Goal: Task Accomplishment & Management: Manage account settings

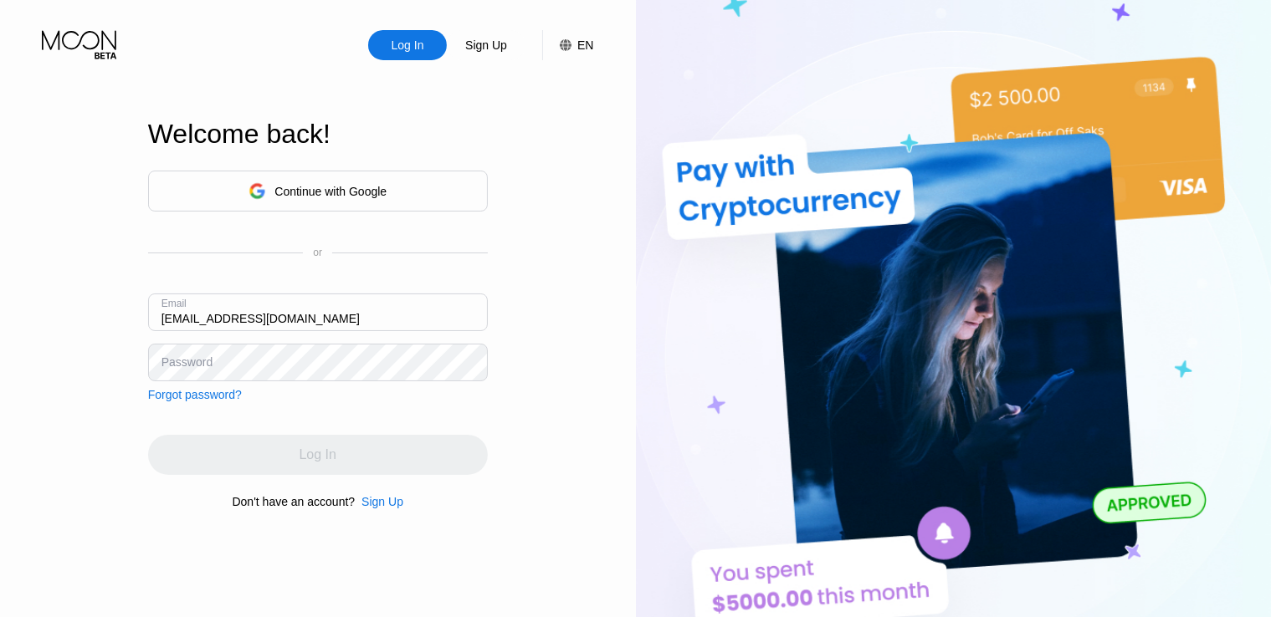
type input "[EMAIL_ADDRESS][DOMAIN_NAME]"
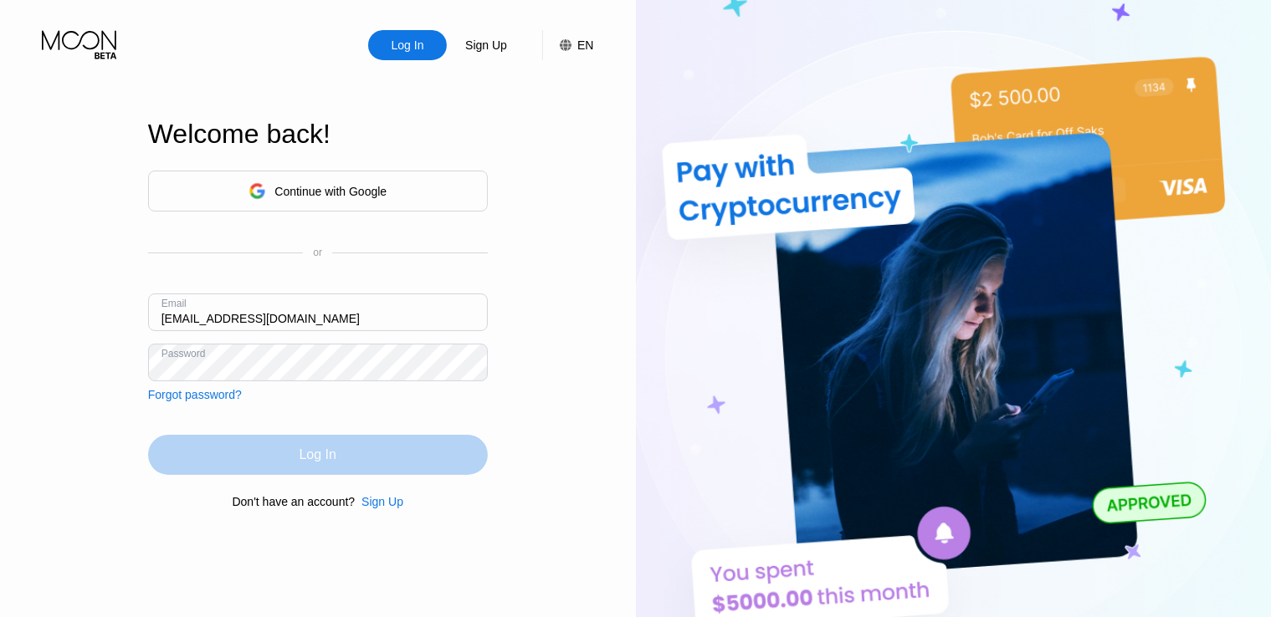
click at [242, 448] on div "Log In" at bounding box center [318, 455] width 340 height 40
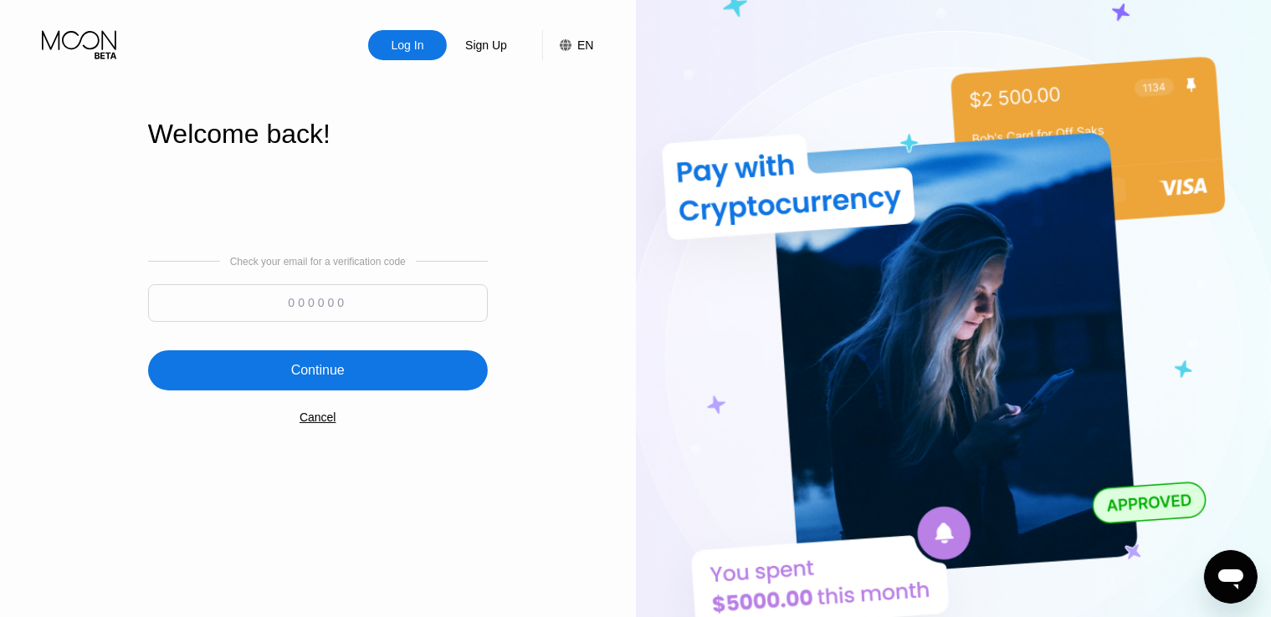
click at [330, 317] on input at bounding box center [318, 303] width 340 height 38
click at [329, 308] on input at bounding box center [318, 303] width 340 height 38
type input "664882"
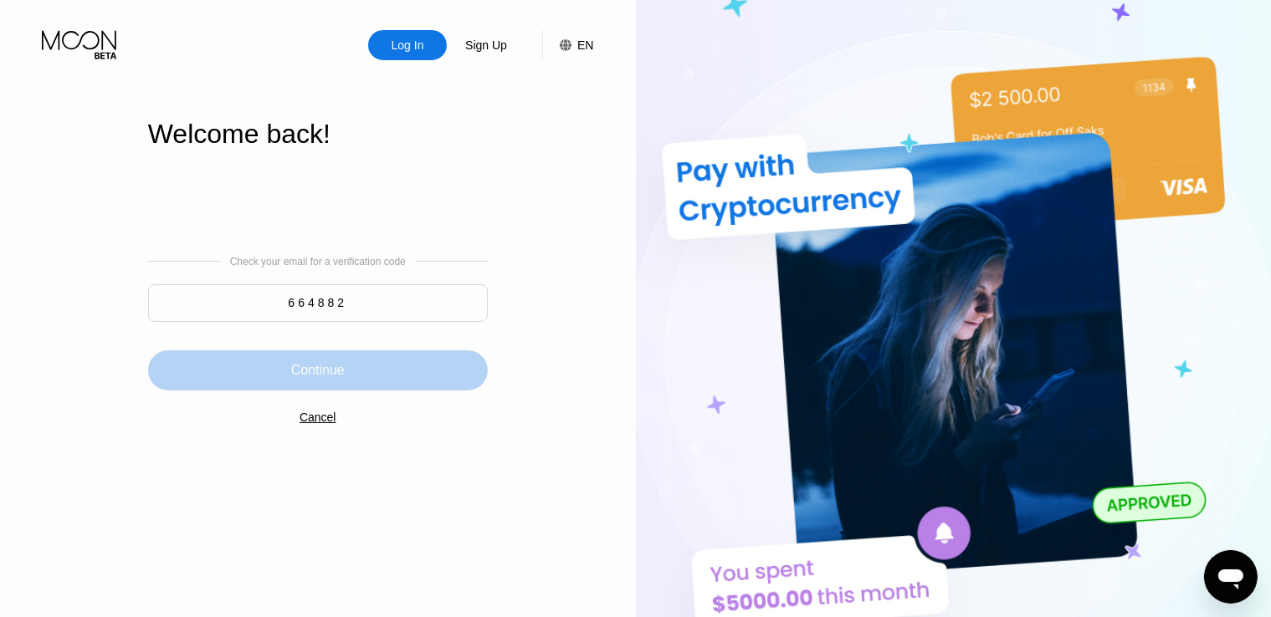
click at [347, 365] on div "Continue" at bounding box center [318, 370] width 340 height 40
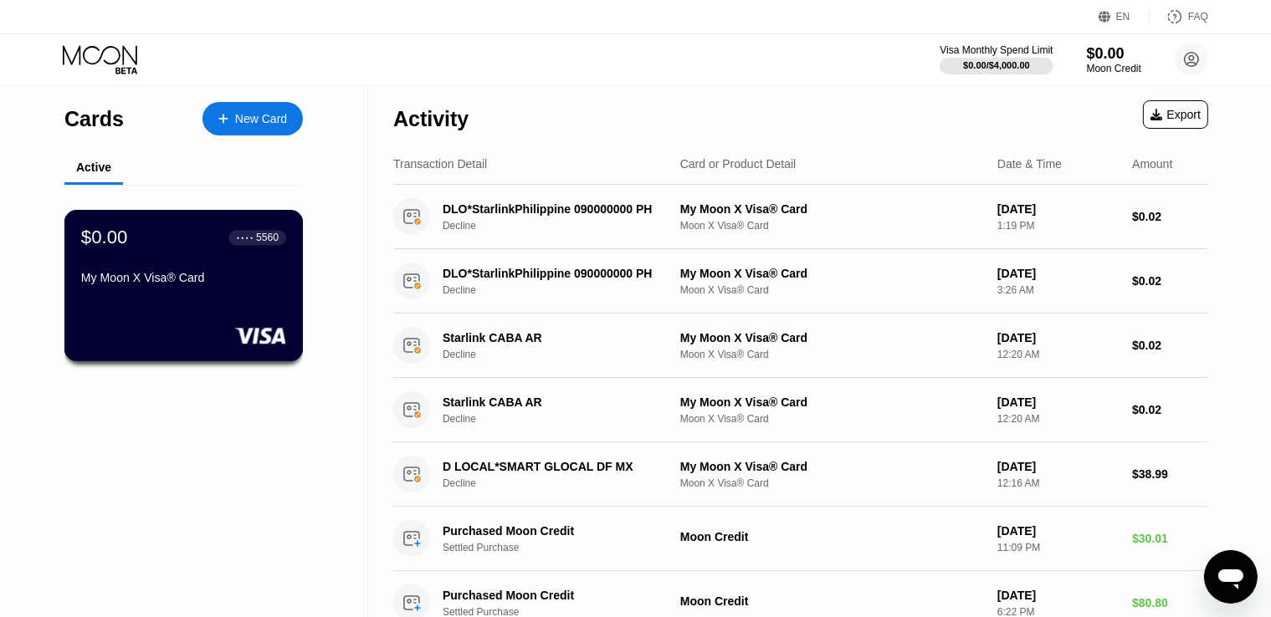
click at [217, 284] on div "My Moon X Visa® Card" at bounding box center [183, 277] width 205 height 13
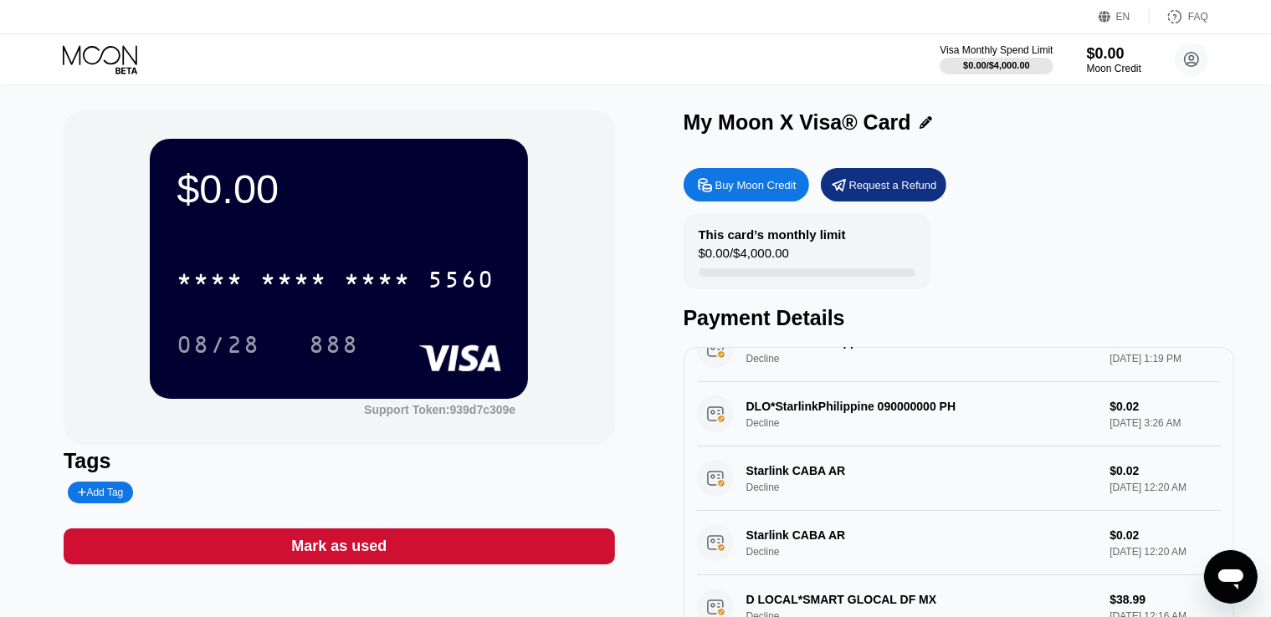
scroll to position [69, 0]
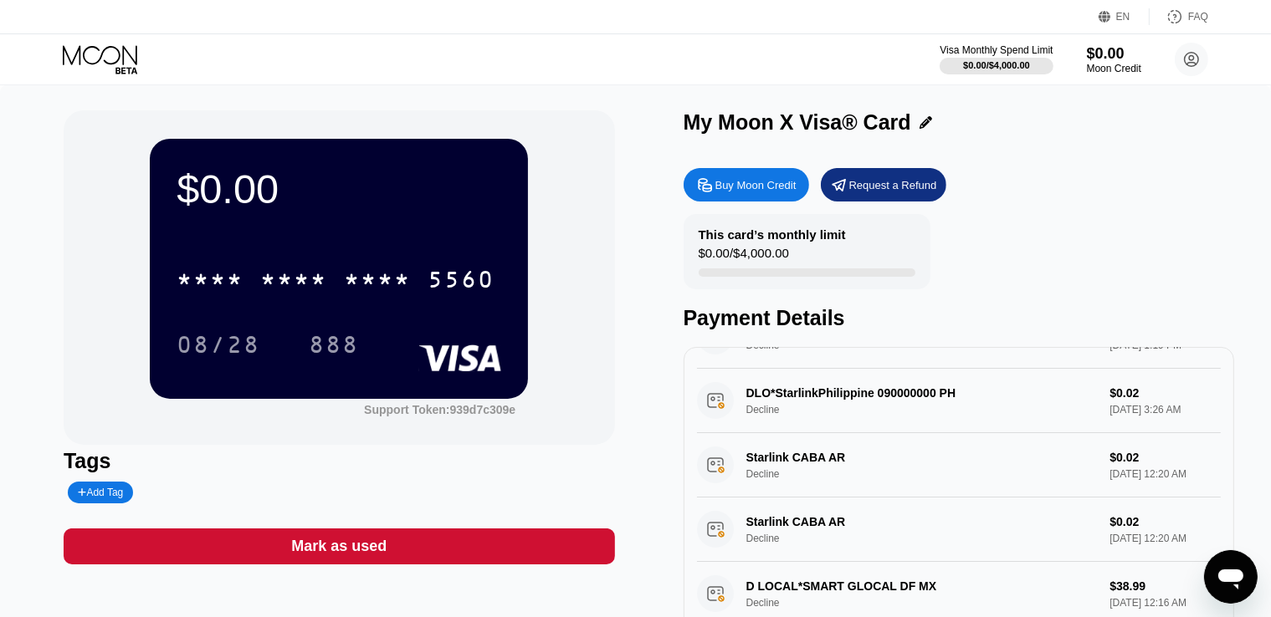
drag, startPoint x: 1230, startPoint y: 416, endPoint x: 10, endPoint y: 8, distance: 1286.8
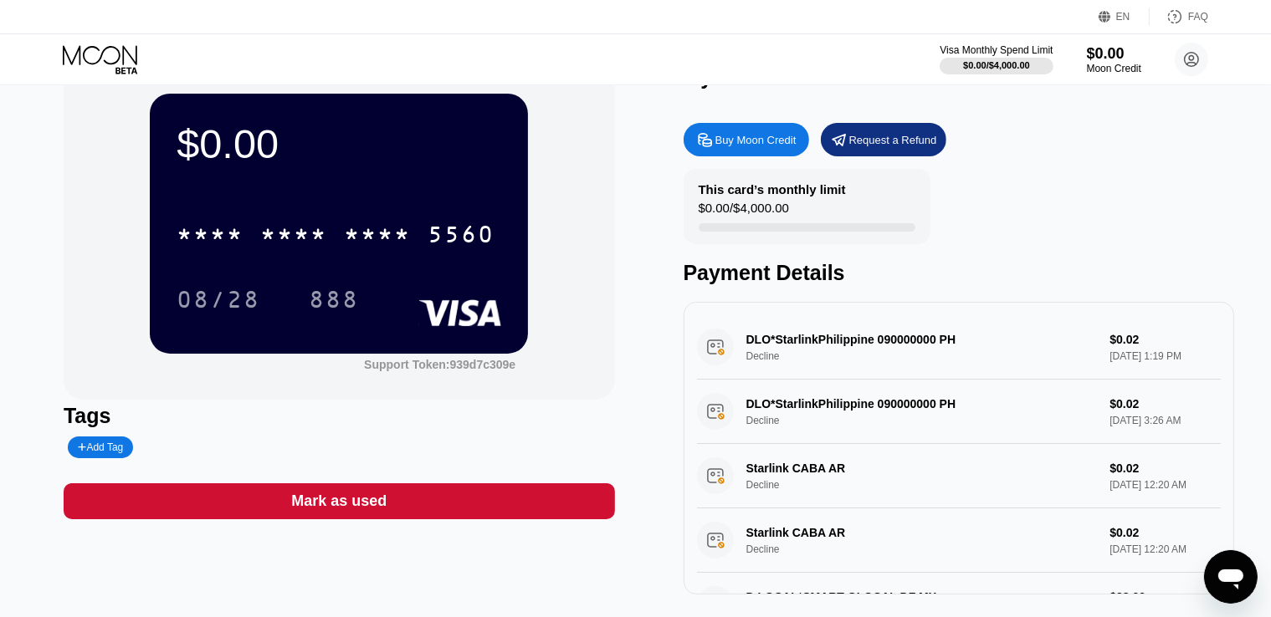
scroll to position [0, 0]
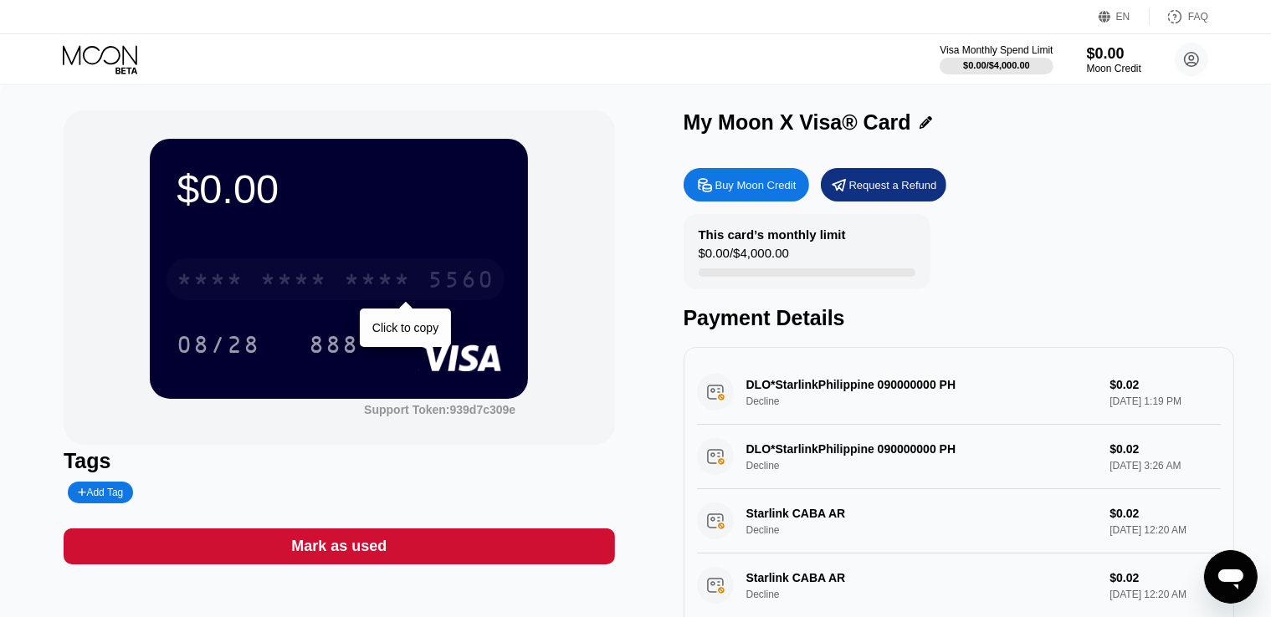
click at [386, 284] on div "* * * *" at bounding box center [377, 281] width 67 height 27
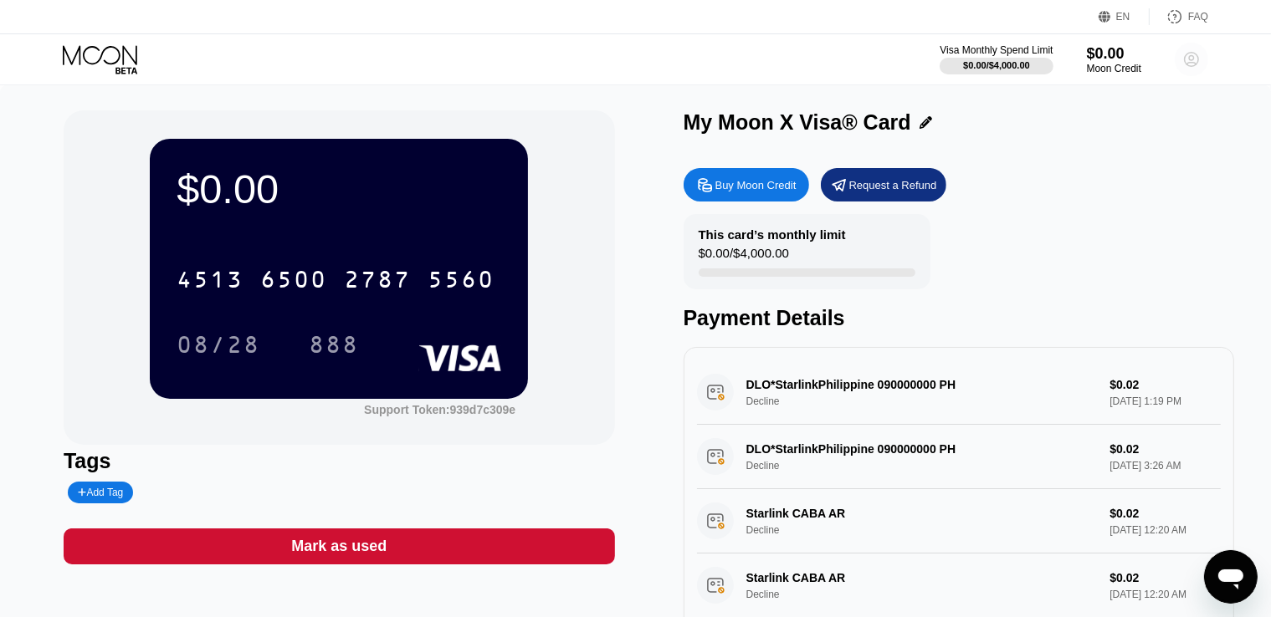
click at [1188, 59] on circle at bounding box center [1190, 59] width 33 height 33
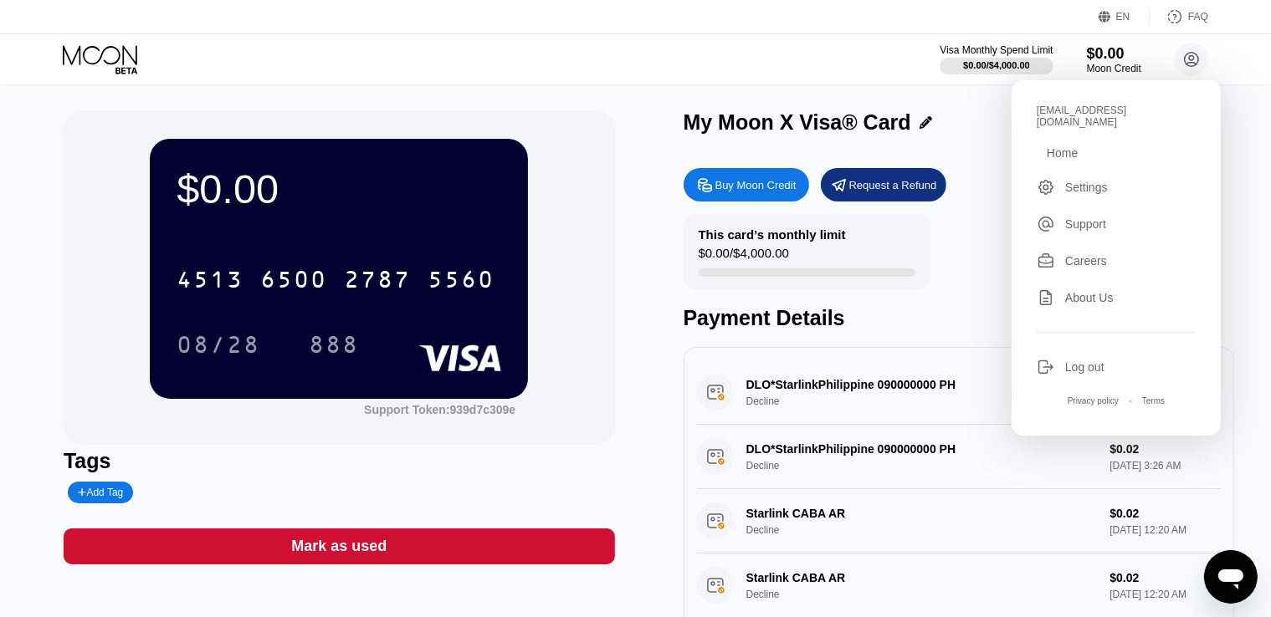
click at [1071, 146] on div "Home" at bounding box center [1061, 152] width 31 height 13
